Goal: Navigation & Orientation: Find specific page/section

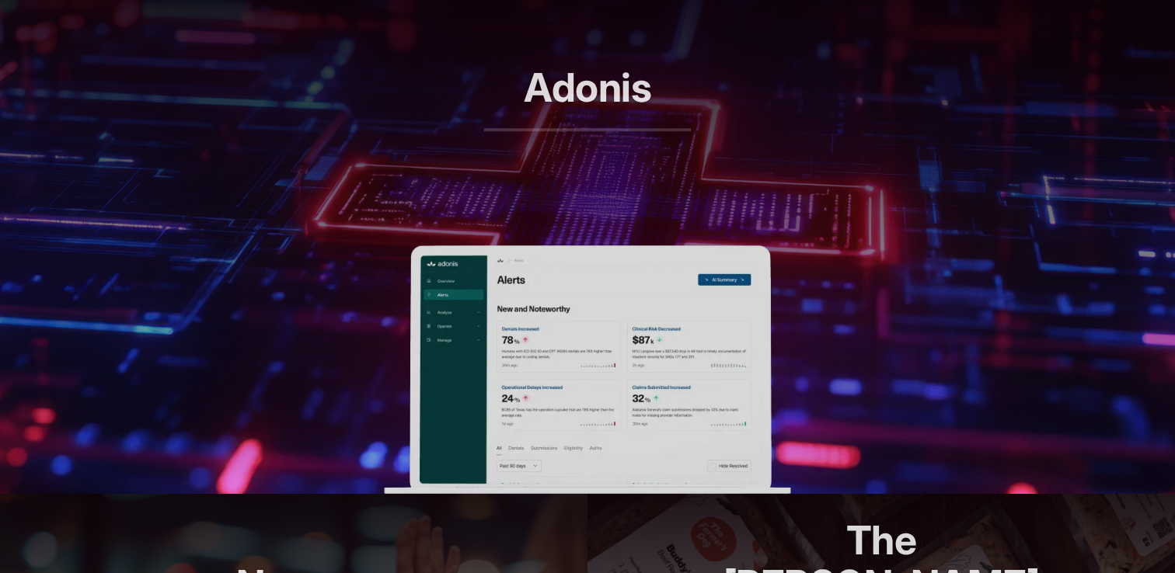
scroll to position [641, 0]
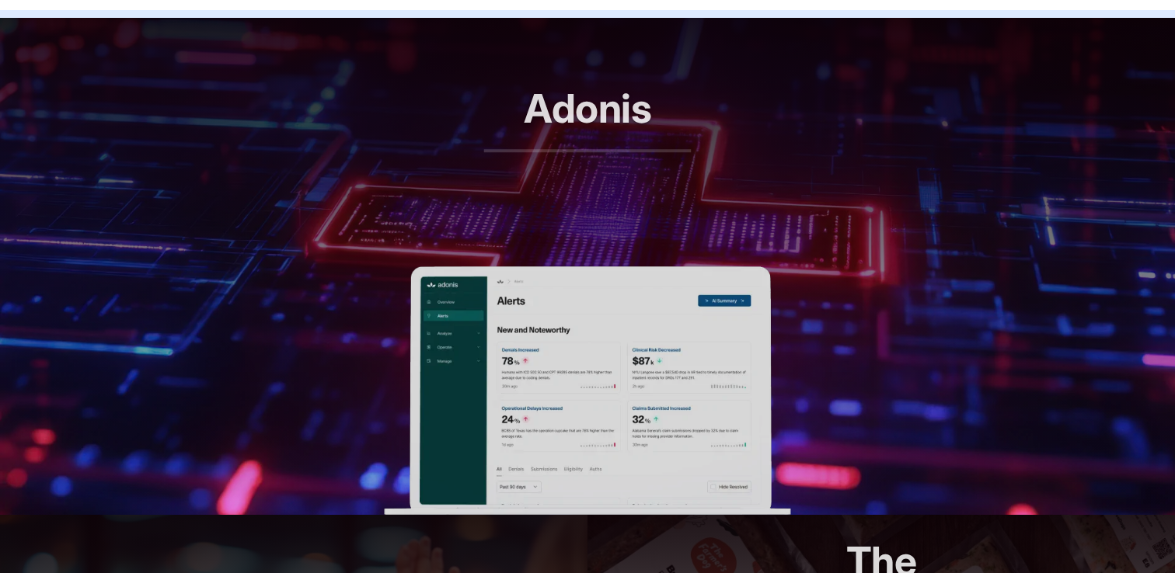
click at [576, 162] on p "RCM automation, reimagined" at bounding box center [587, 179] width 207 height 45
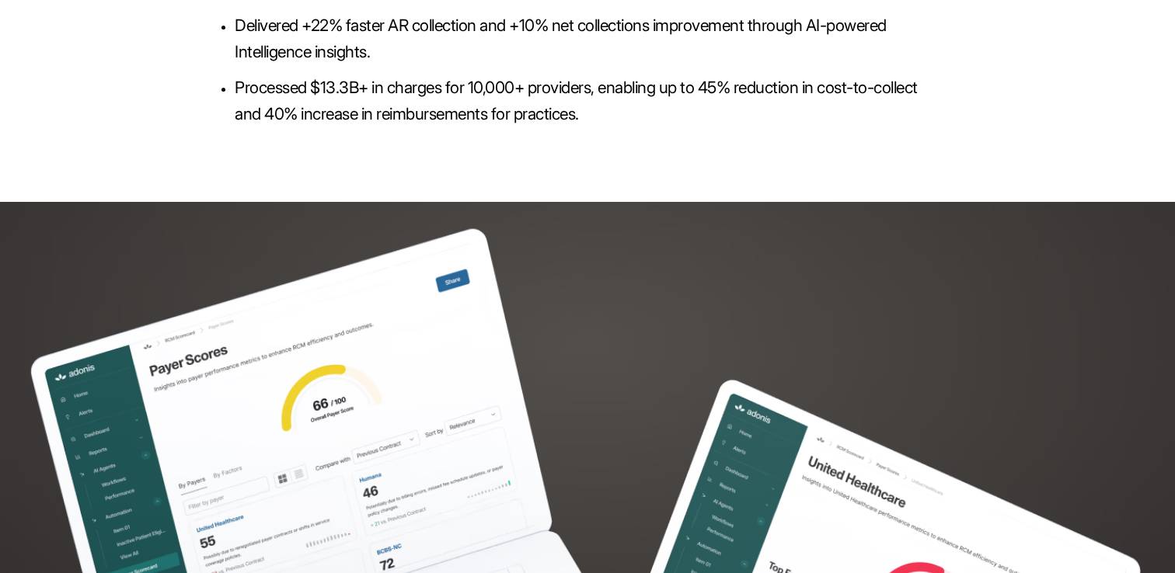
scroll to position [3760, 0]
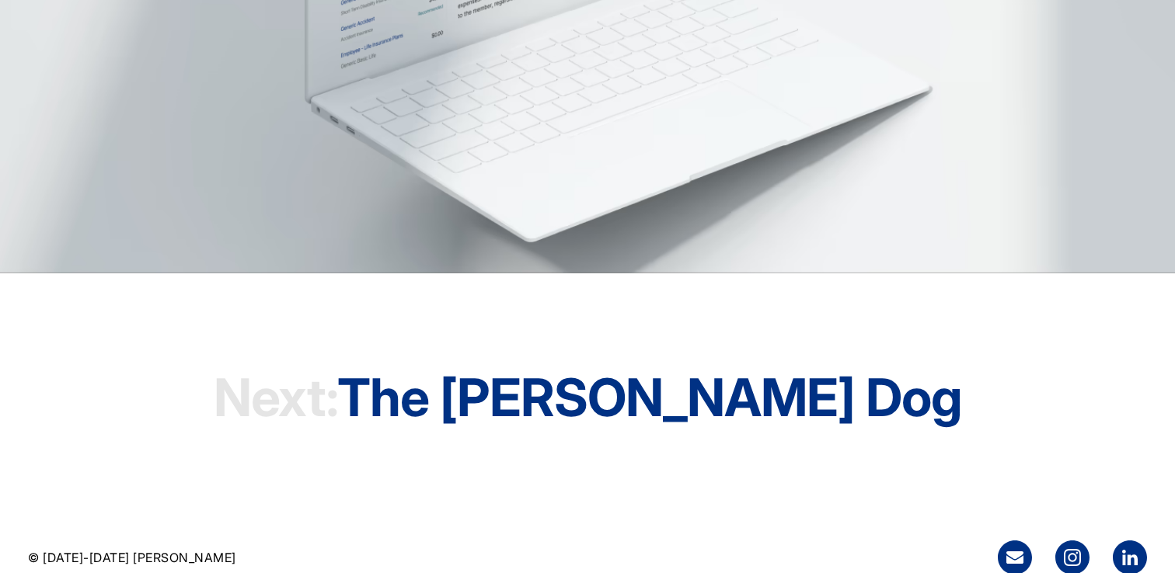
scroll to position [4659, 0]
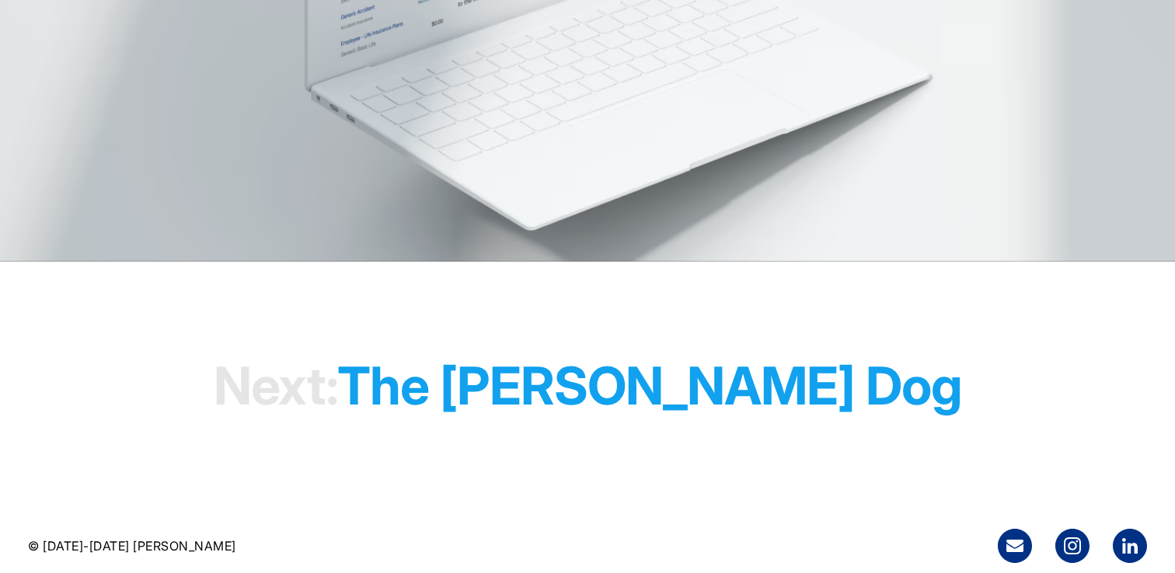
click at [597, 392] on h1 "Next: The Farmer's Dog" at bounding box center [588, 385] width 748 height 119
